Goal: Task Accomplishment & Management: Use online tool/utility

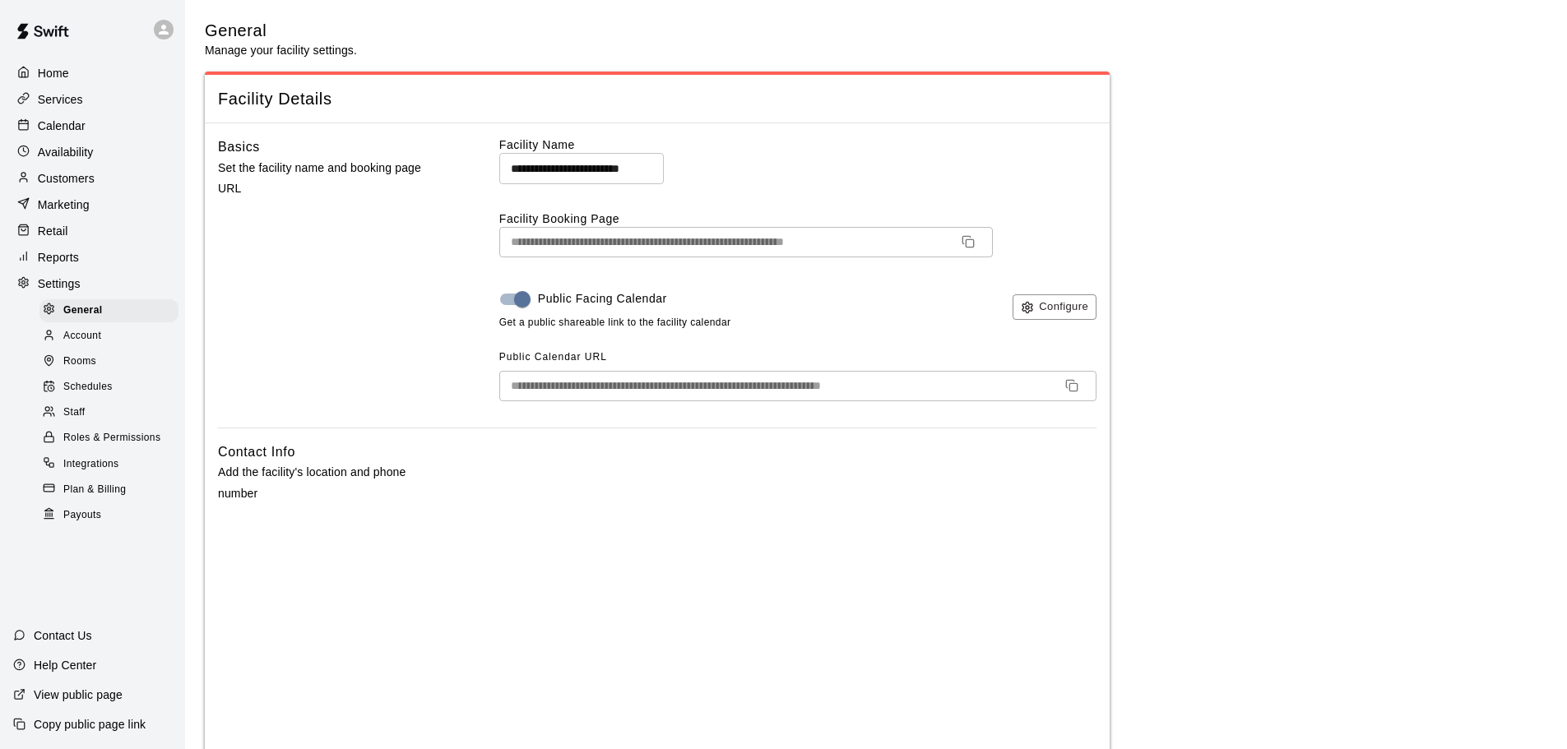
select select "**"
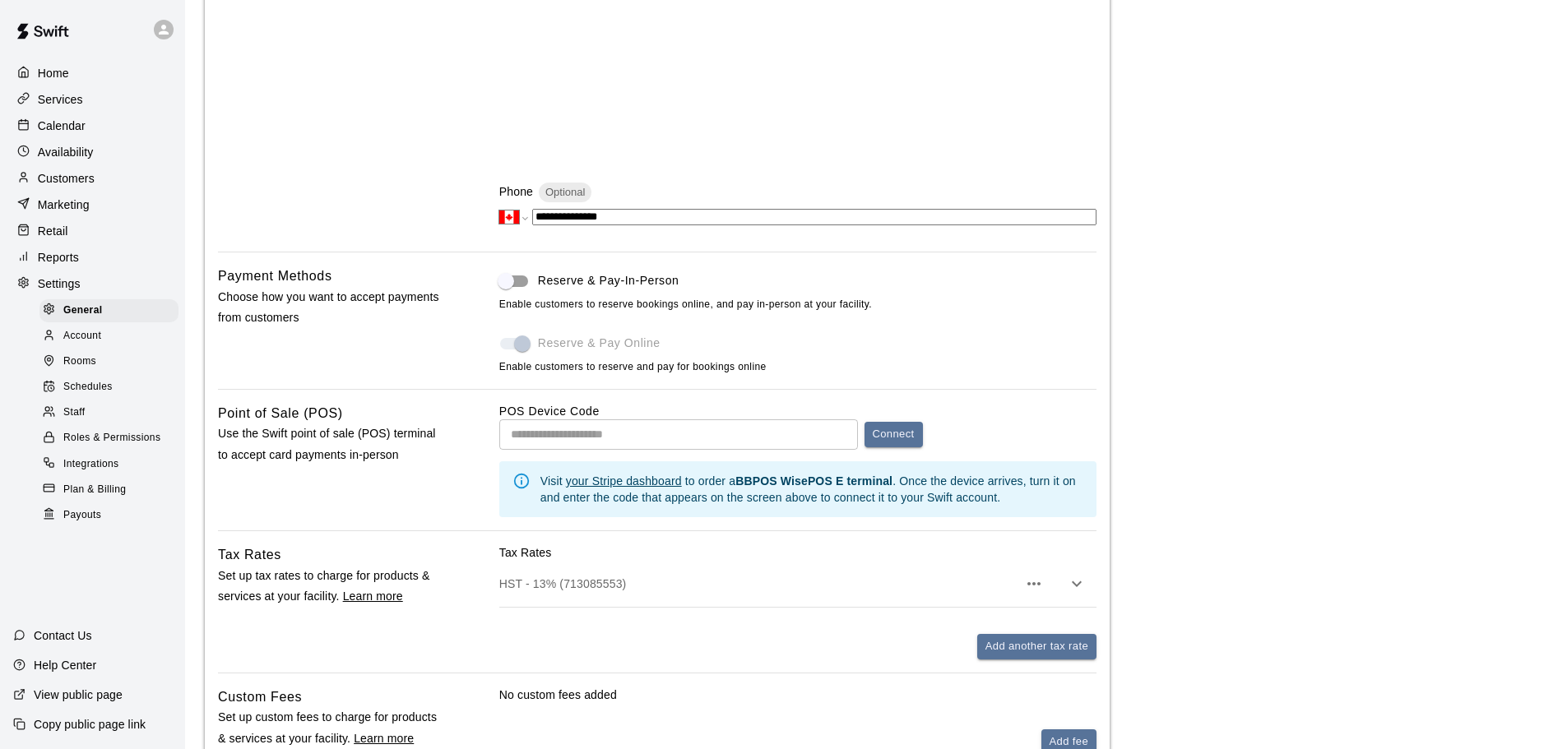
scroll to position [165, 0]
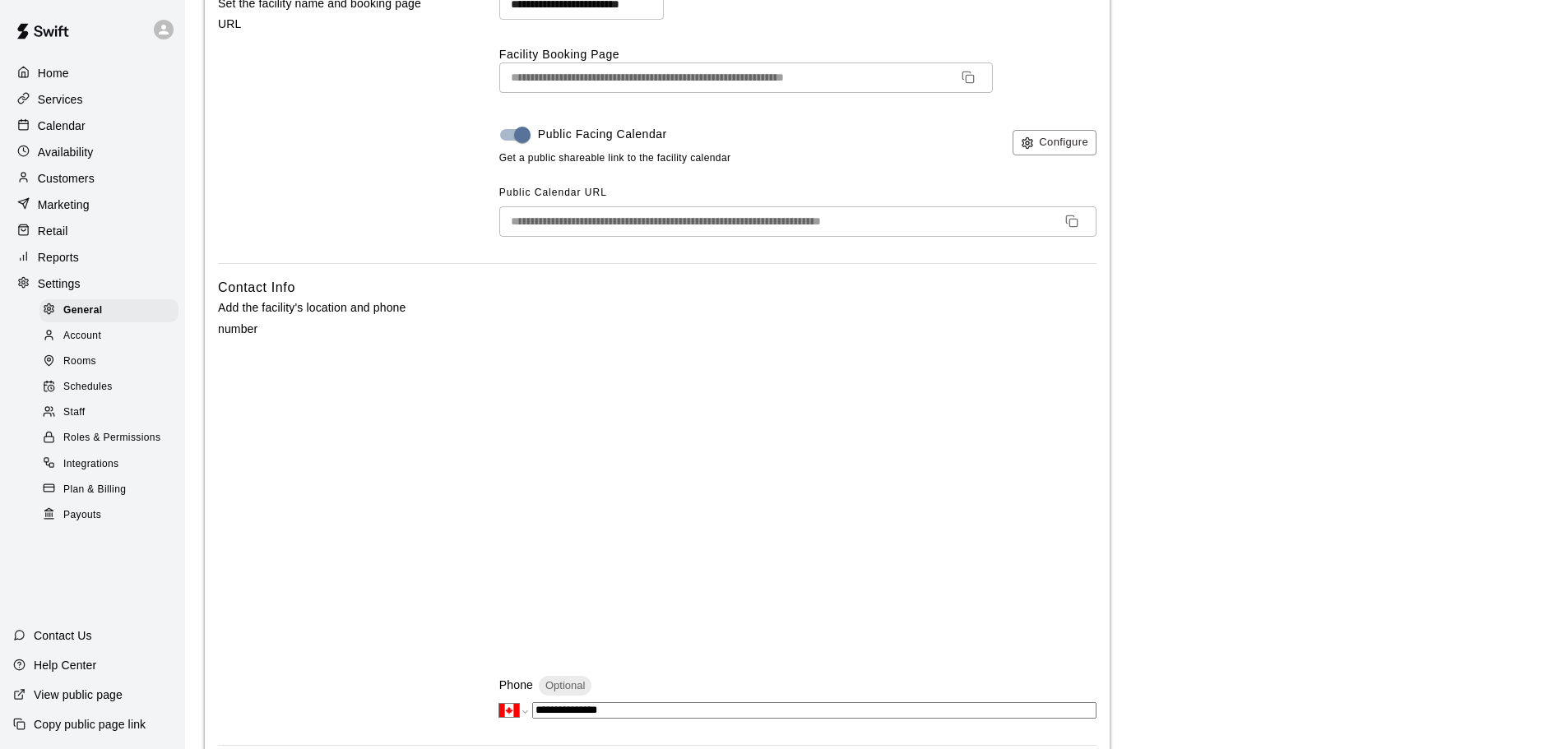
click at [55, 70] on p "Home" at bounding box center [53, 73] width 31 height 16
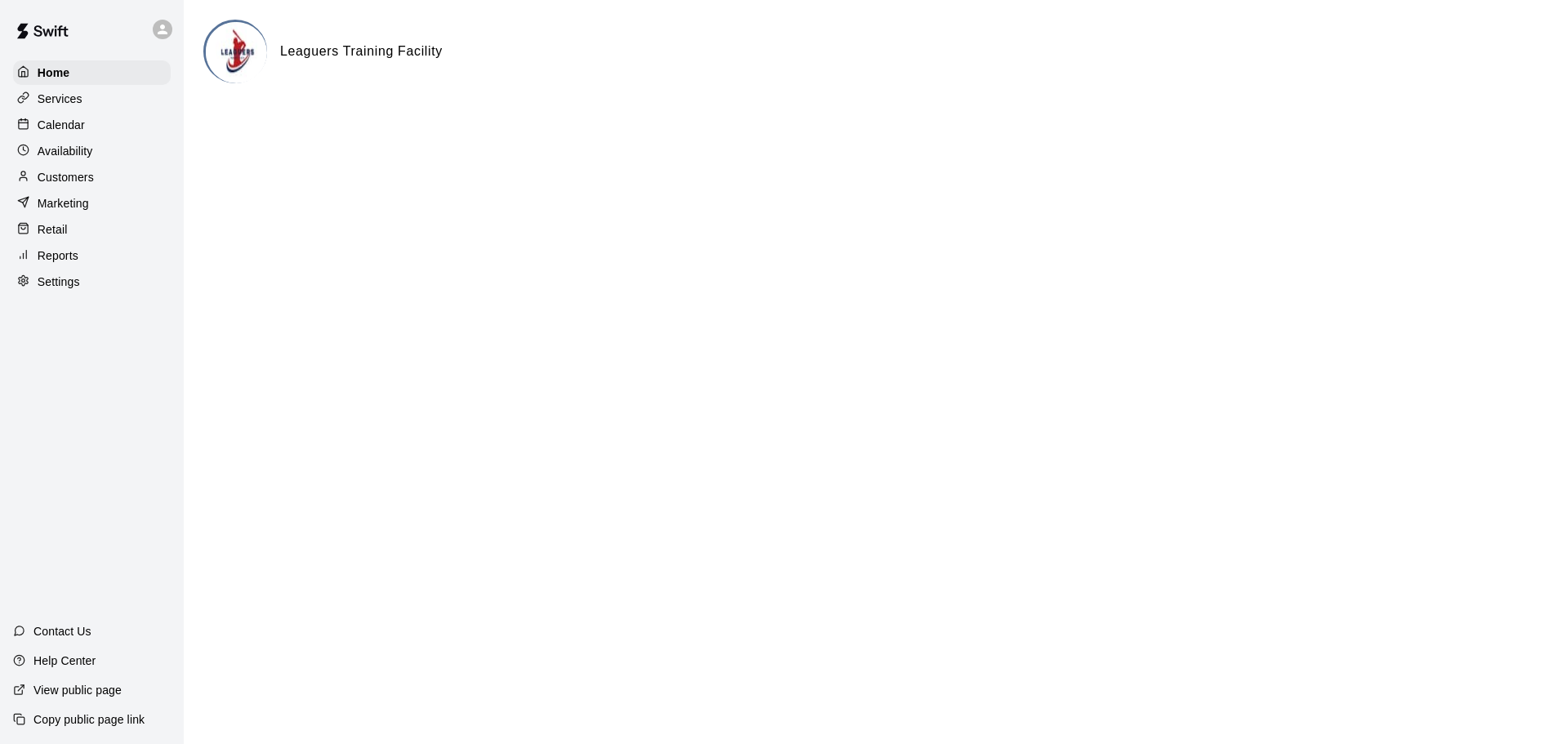
click at [38, 122] on p "Calendar" at bounding box center [62, 125] width 48 height 16
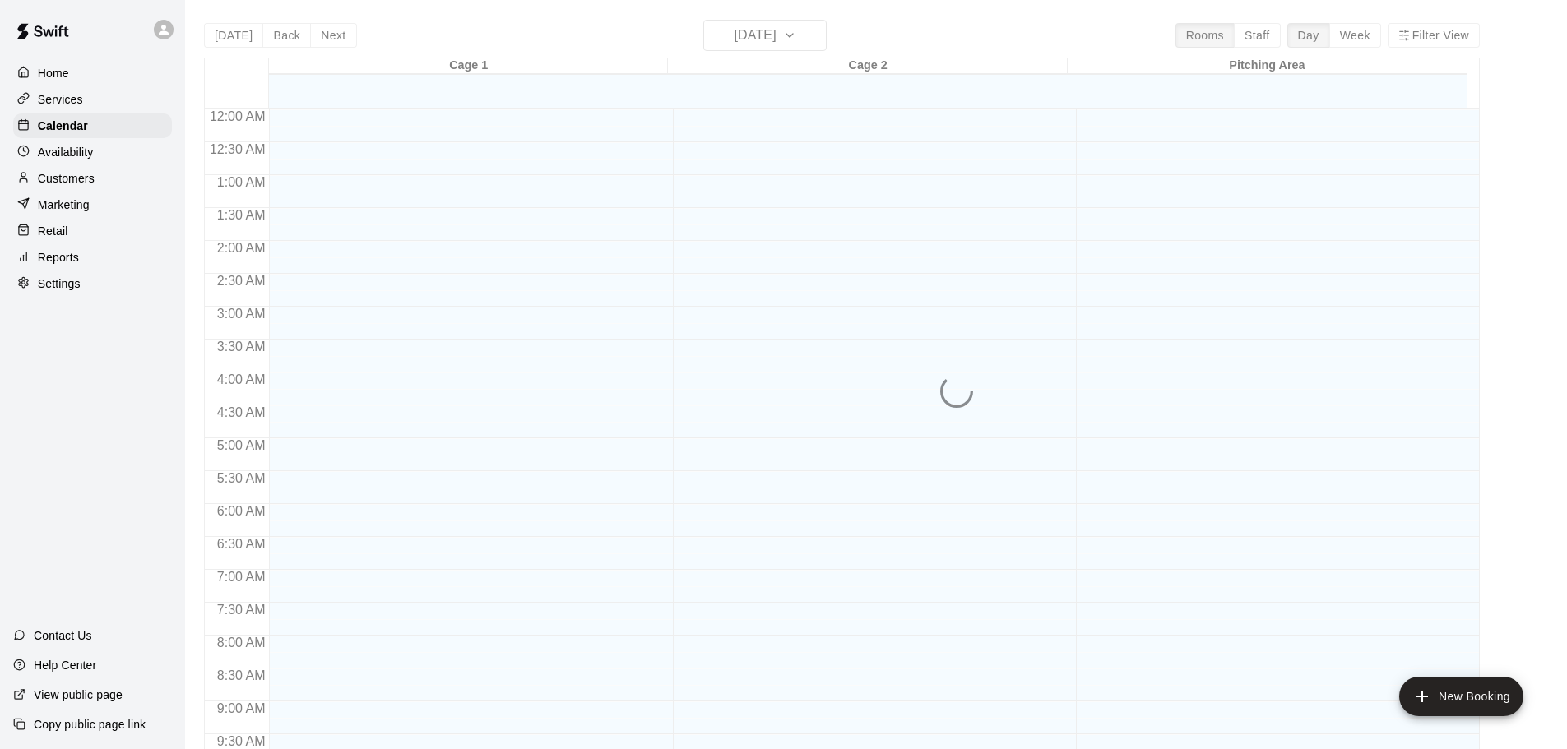
scroll to position [871, 0]
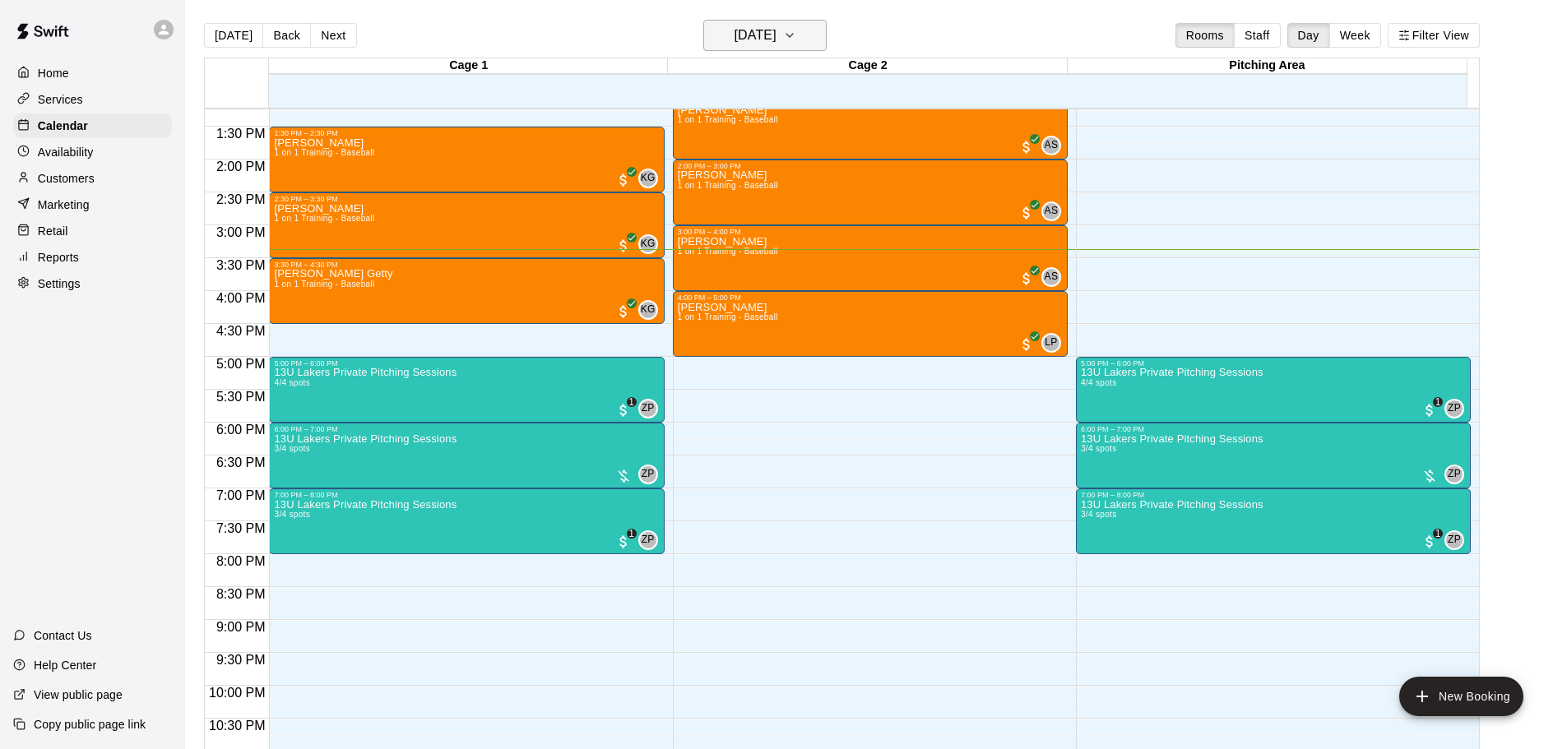
click at [776, 39] on h6 "[DATE]" at bounding box center [756, 35] width 42 height 23
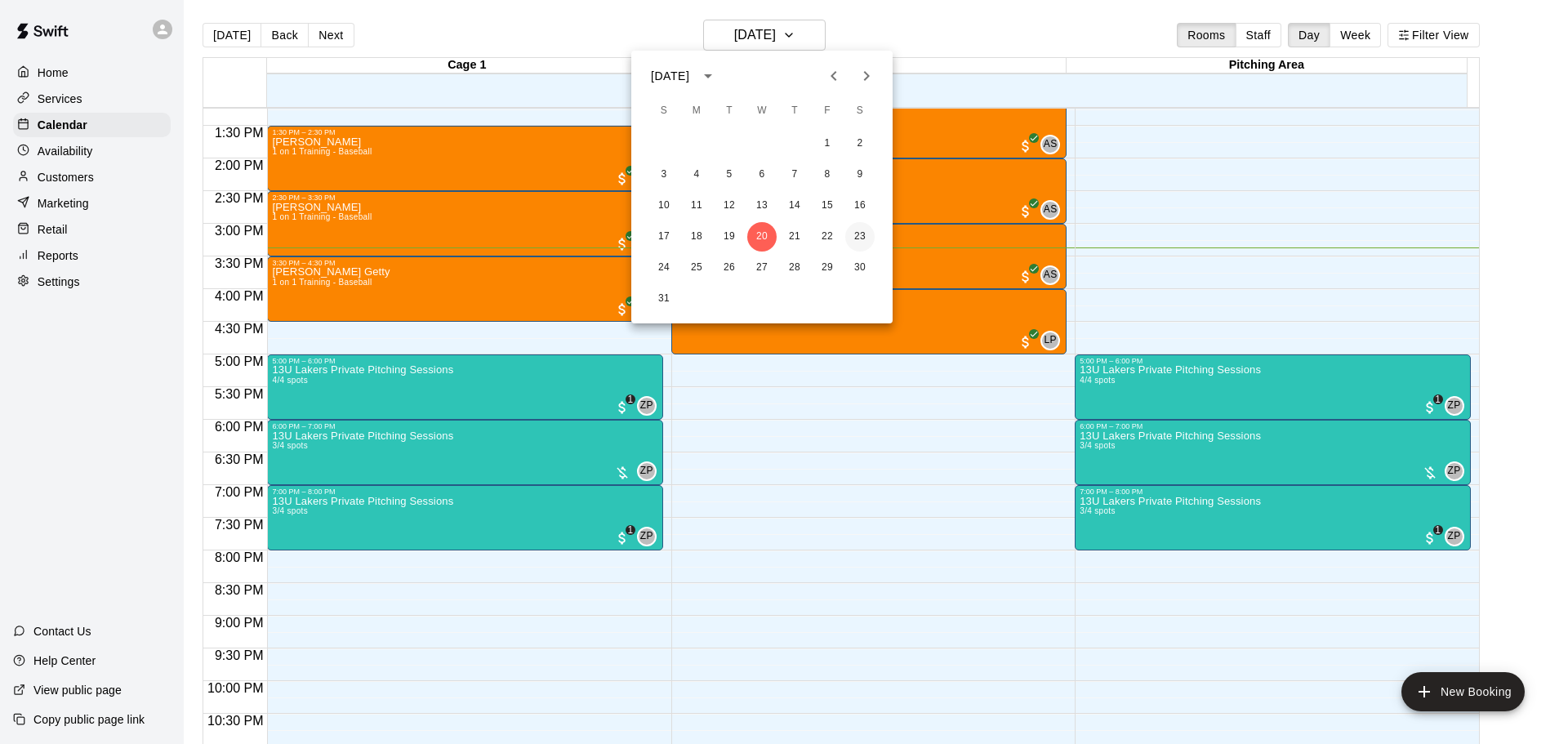
click at [851, 236] on button "23" at bounding box center [860, 237] width 30 height 30
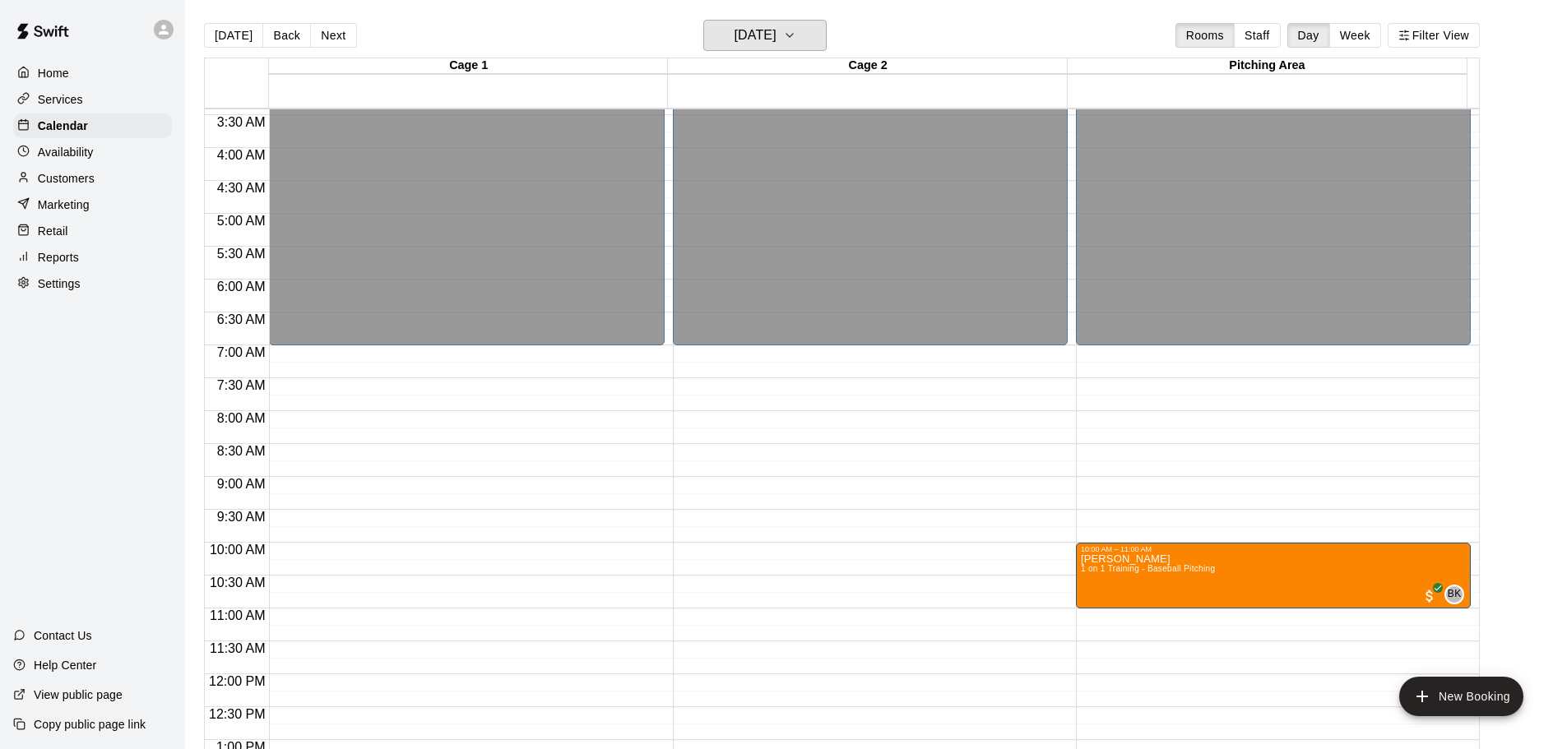
scroll to position [131, 0]
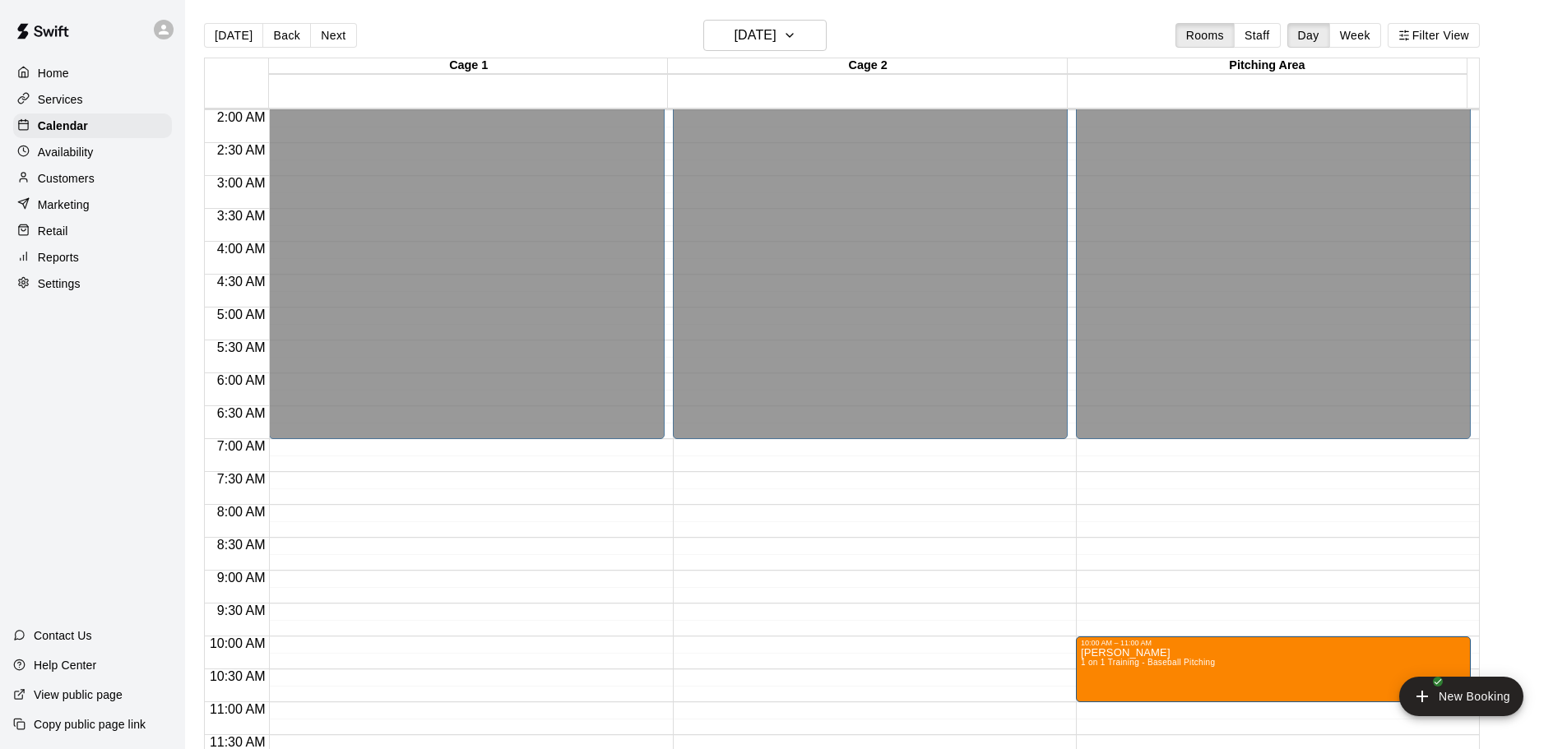
click at [48, 72] on p "Home" at bounding box center [53, 73] width 31 height 16
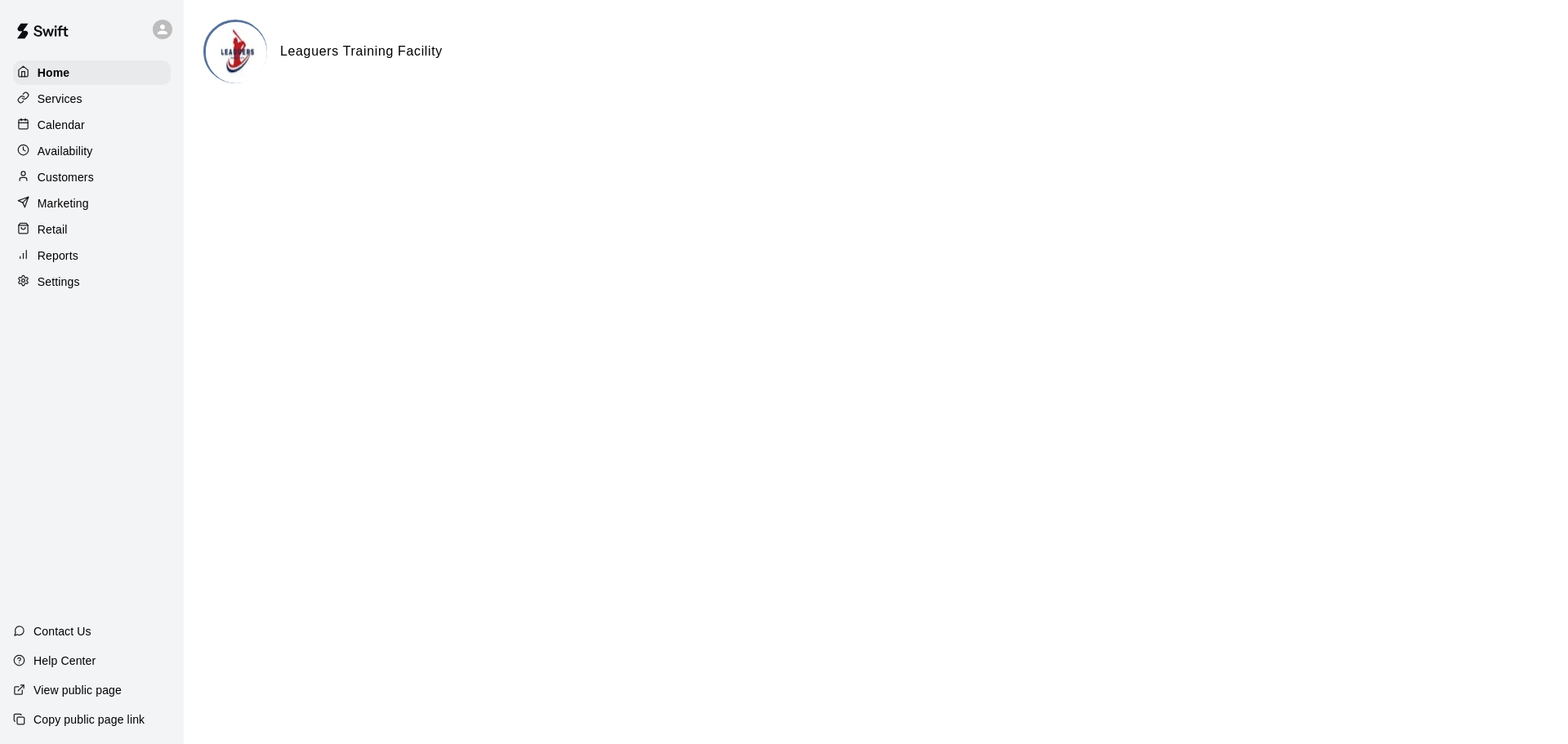
click at [78, 121] on p "Calendar" at bounding box center [62, 125] width 48 height 16
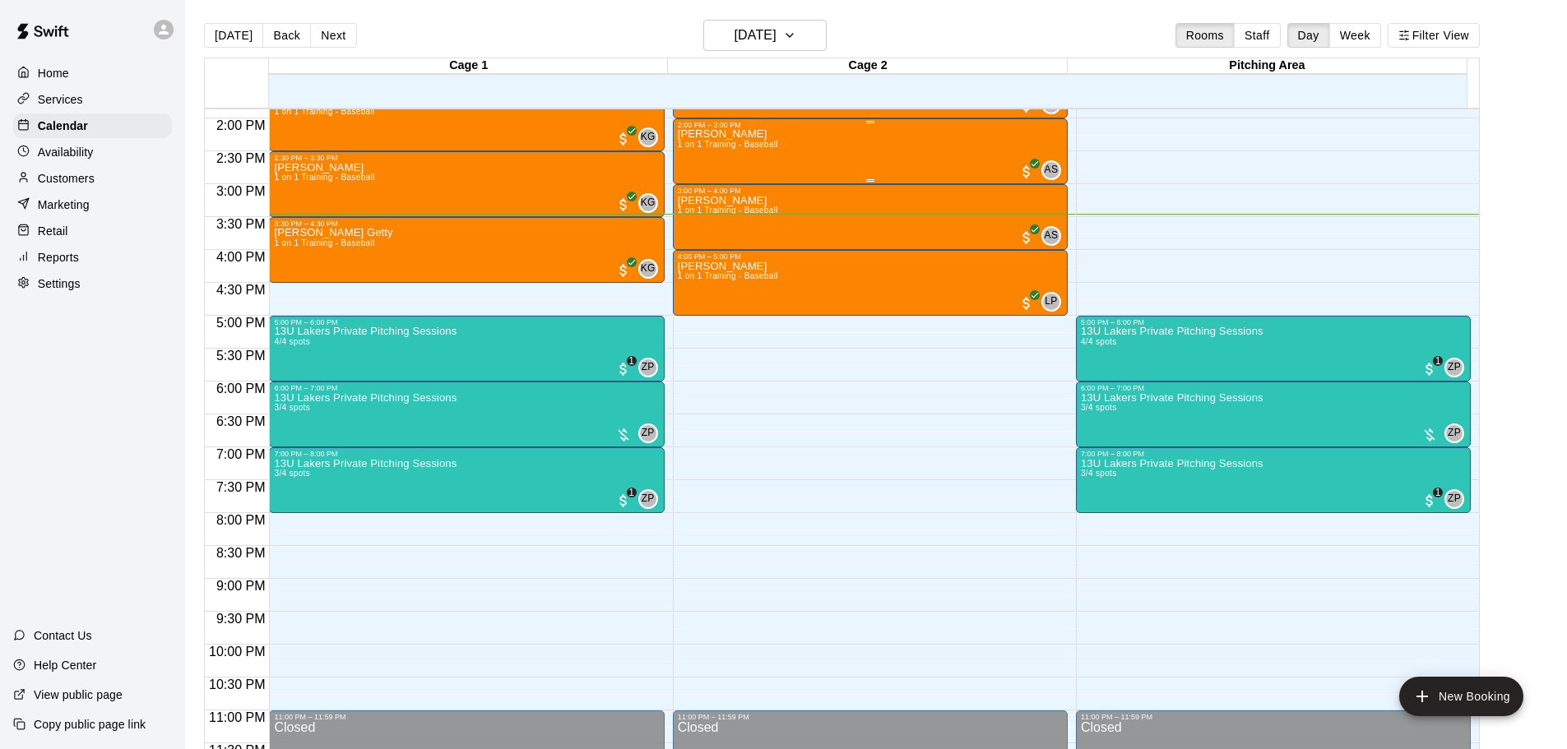
scroll to position [922, 0]
